Goal: Task Accomplishment & Management: Use online tool/utility

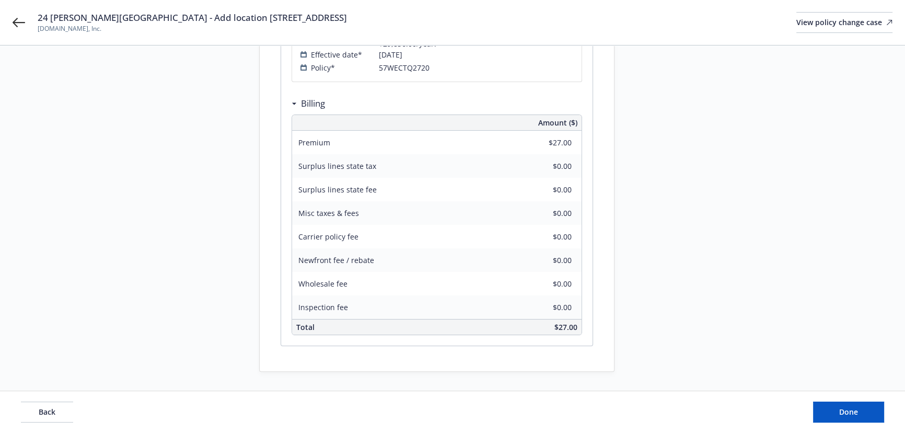
scroll to position [272, 0]
